Goal: Information Seeking & Learning: Learn about a topic

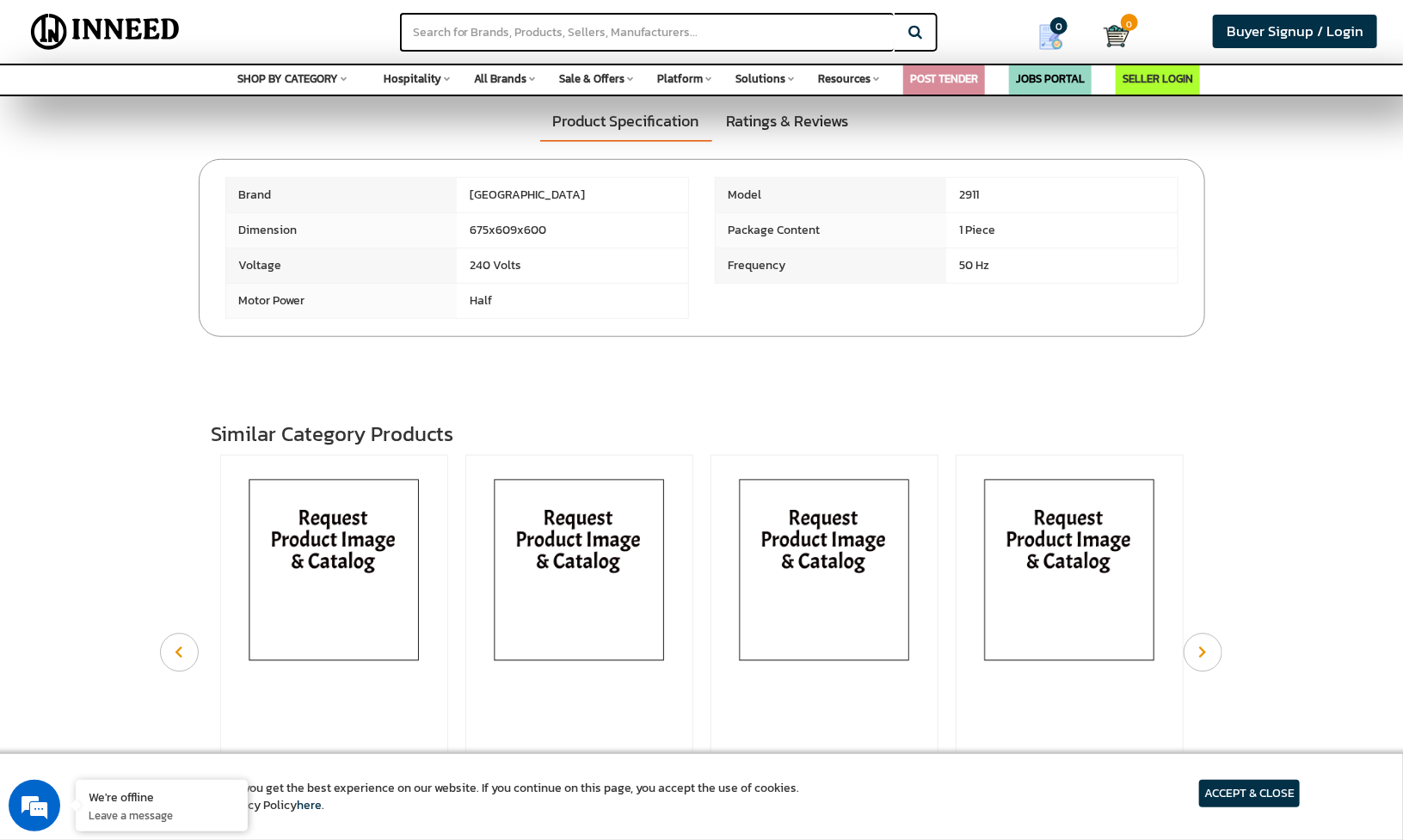
click at [1255, 284] on section "Product Specification Ratings & Reviews Brand" at bounding box center [702, 210] width 1403 height 253
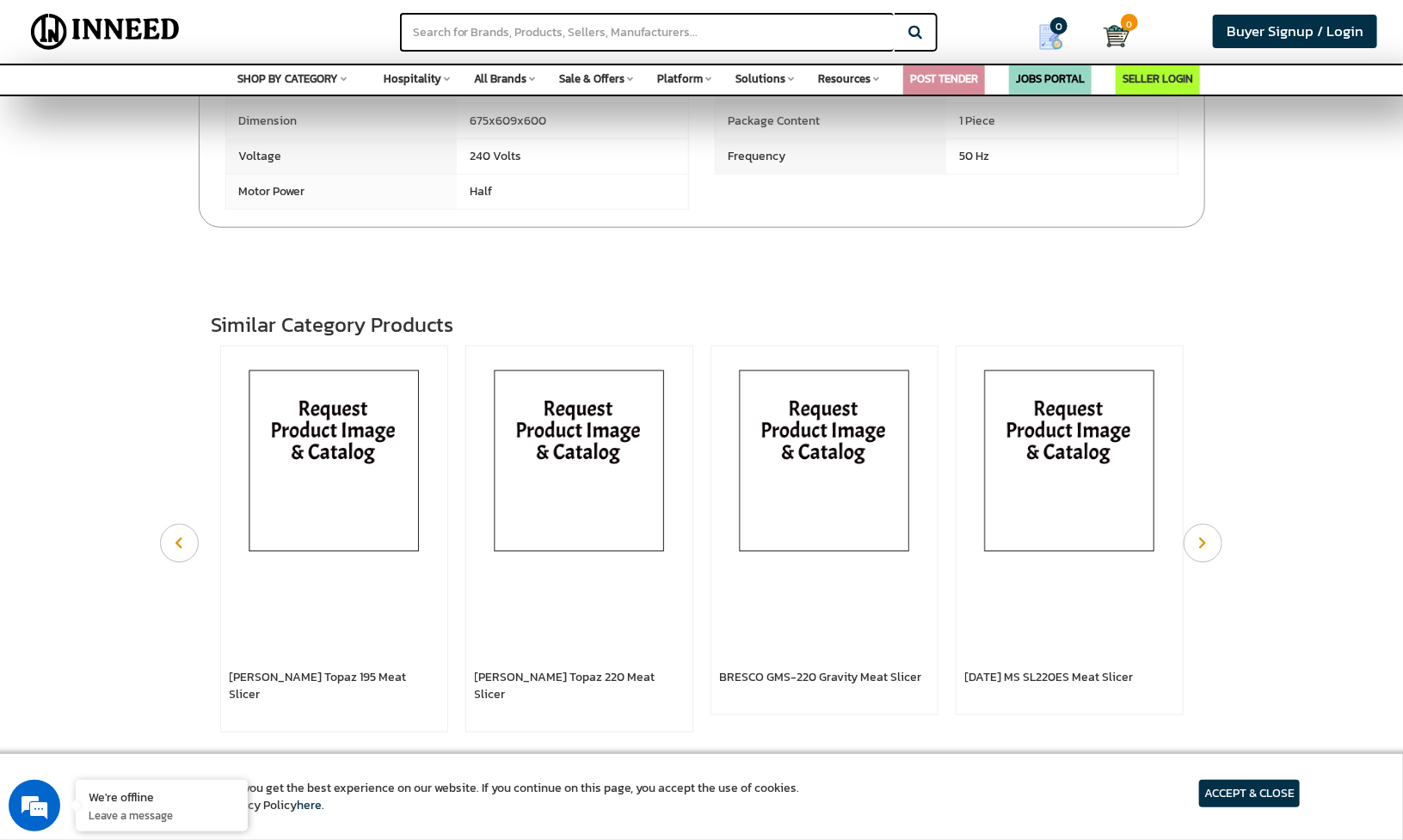
scroll to position [1176, 0]
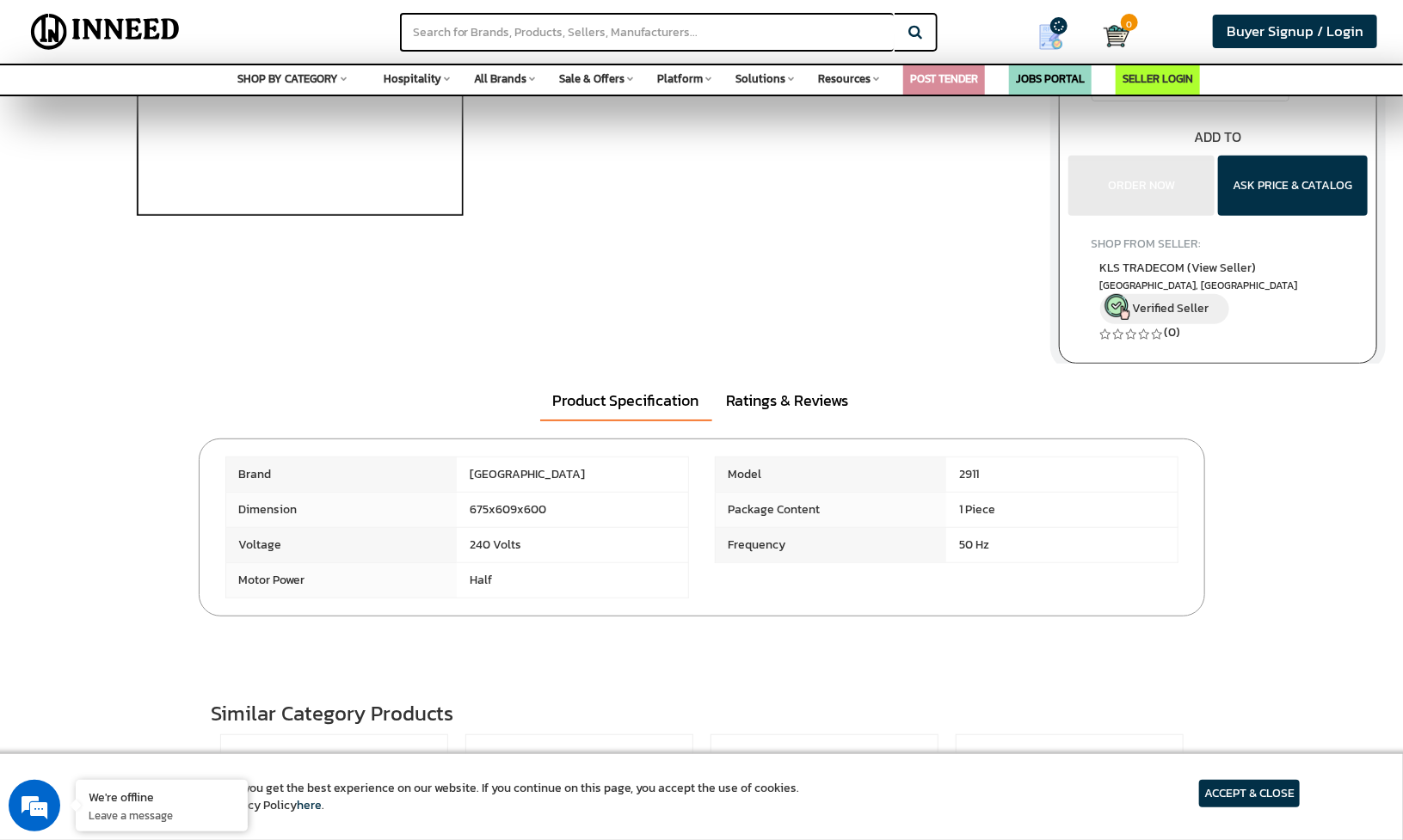
scroll to position [307, 0]
click at [786, 407] on link "Ratings & Reviews" at bounding box center [788, 400] width 147 height 40
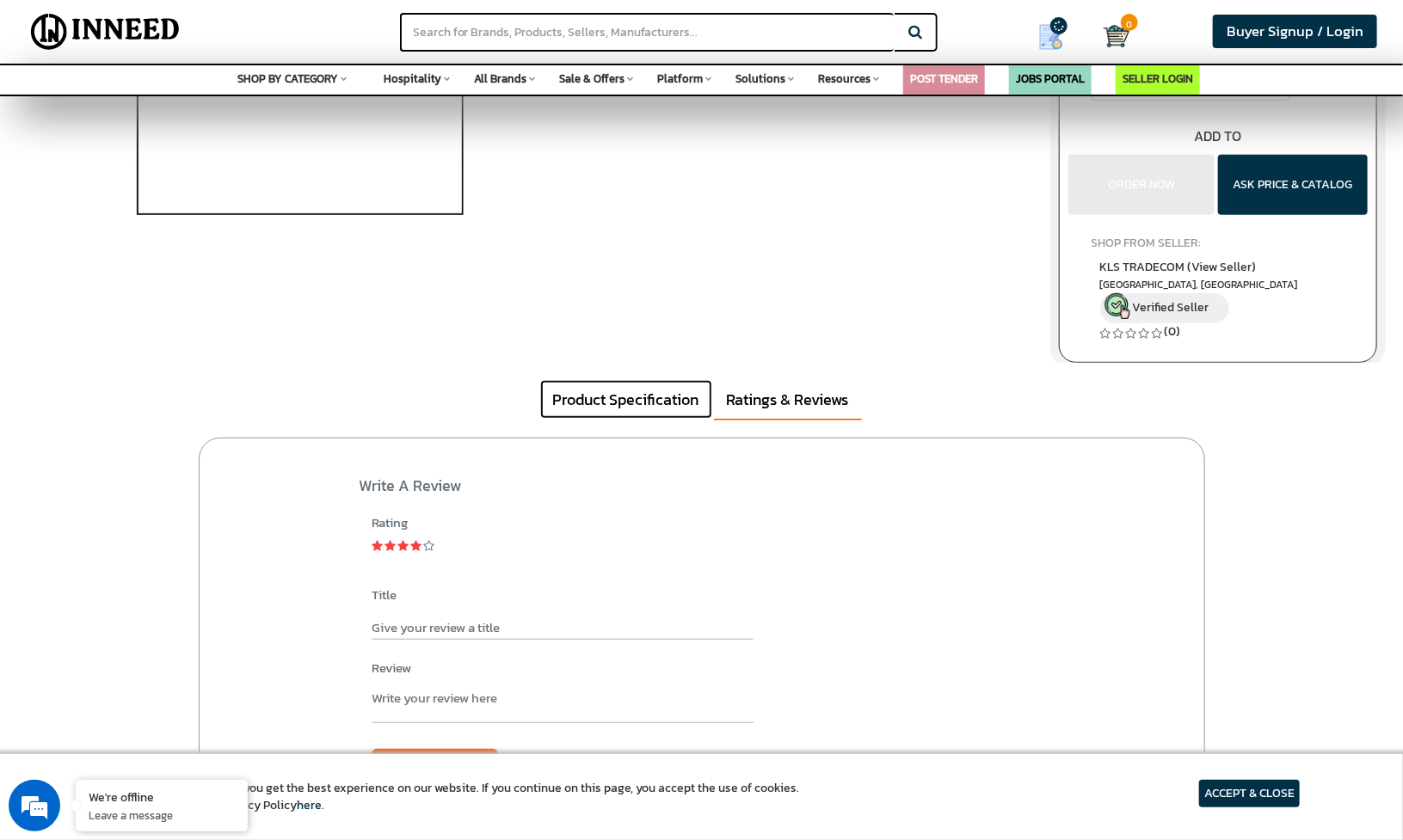
click at [635, 406] on link "Product Specification" at bounding box center [626, 400] width 172 height 40
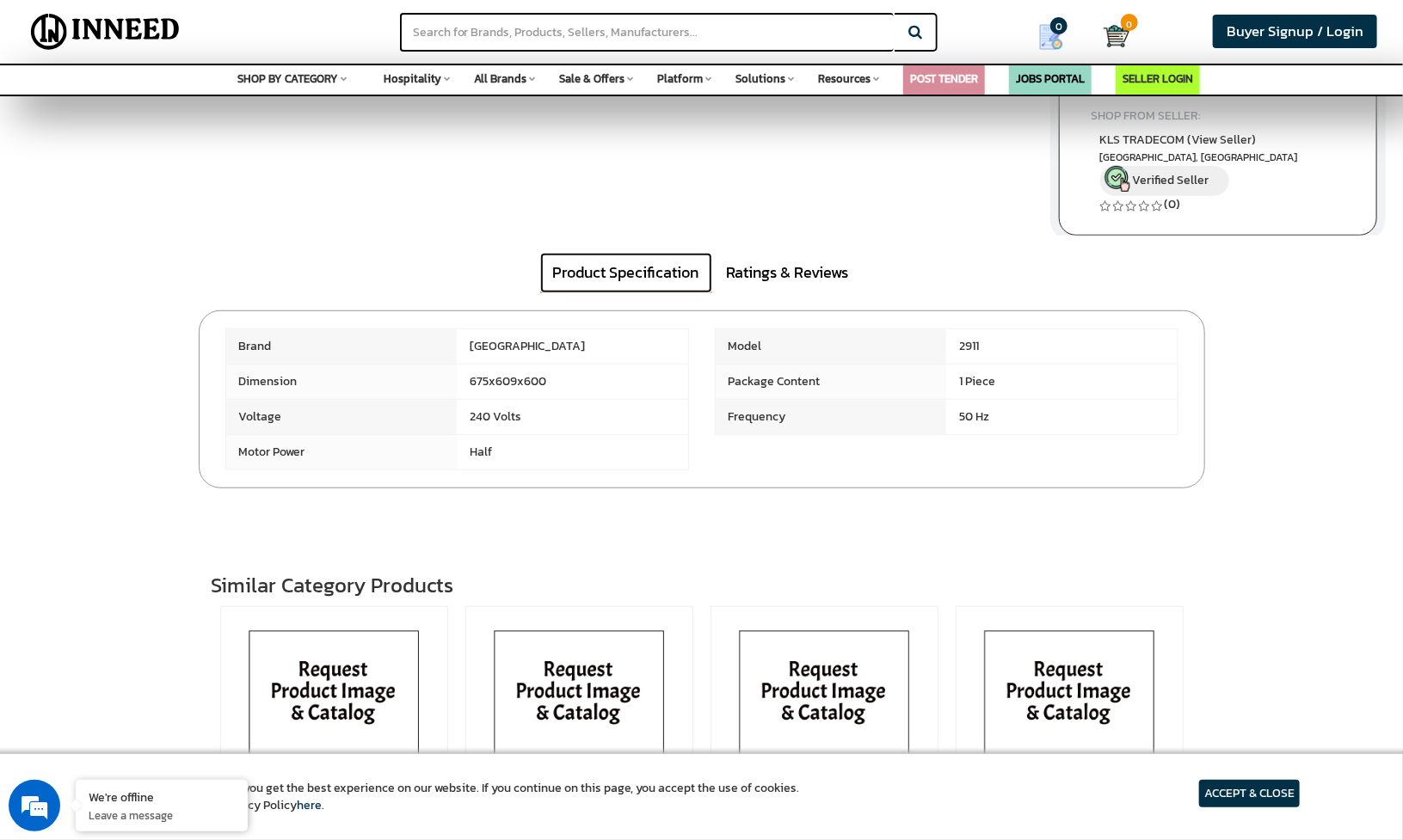
scroll to position [345, 0]
